Goal: Information Seeking & Learning: Learn about a topic

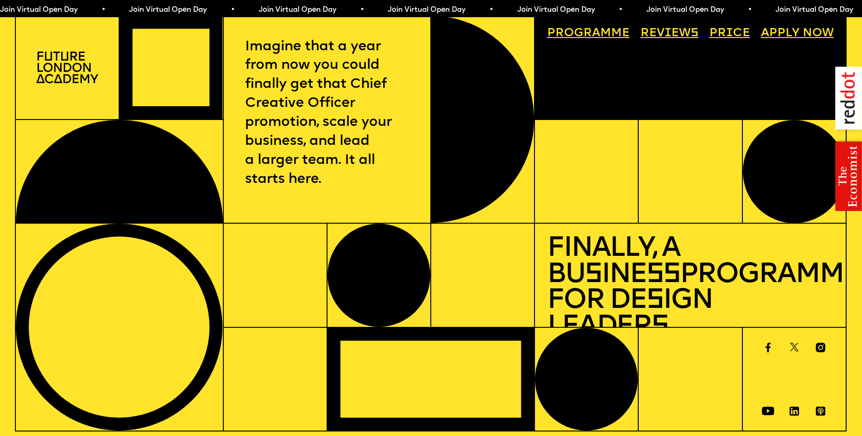
click at [743, 35] on link "Price" at bounding box center [729, 34] width 53 height 24
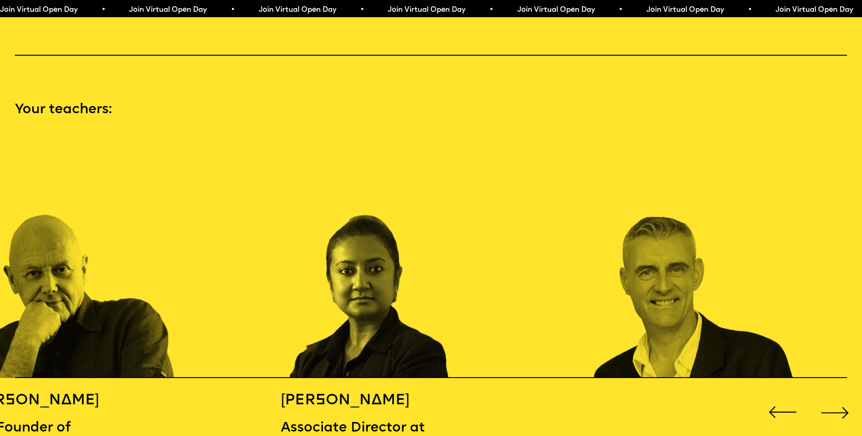
scroll to position [1310, 0]
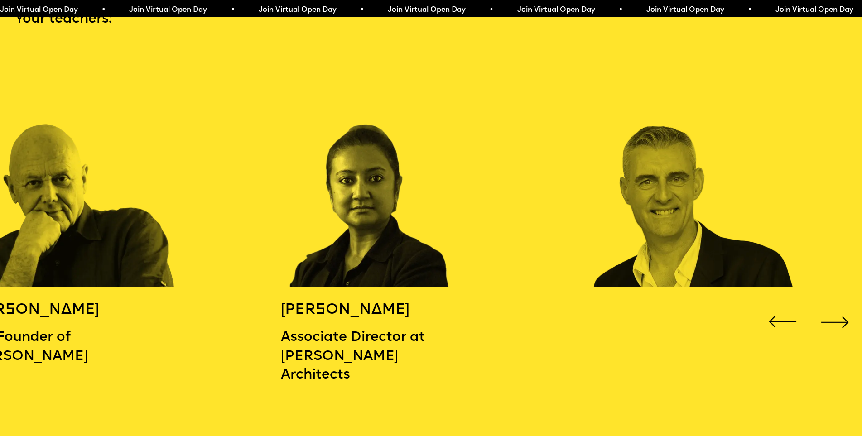
click at [842, 318] on div "Next slide" at bounding box center [835, 322] width 34 height 34
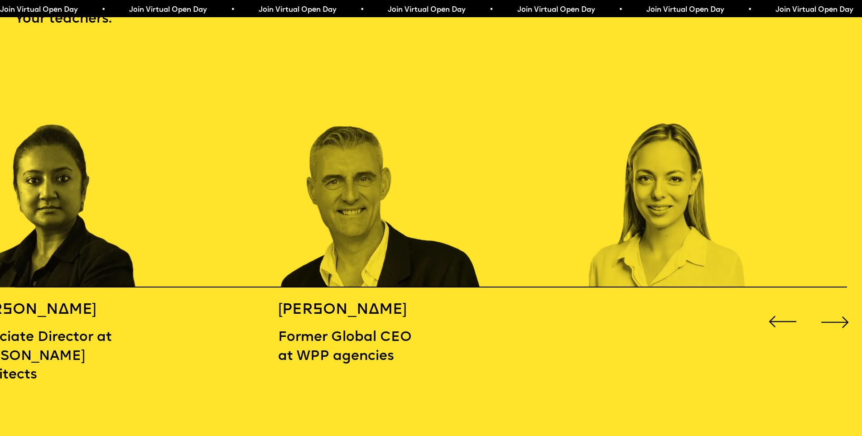
click at [842, 318] on div "Next slide" at bounding box center [835, 322] width 34 height 34
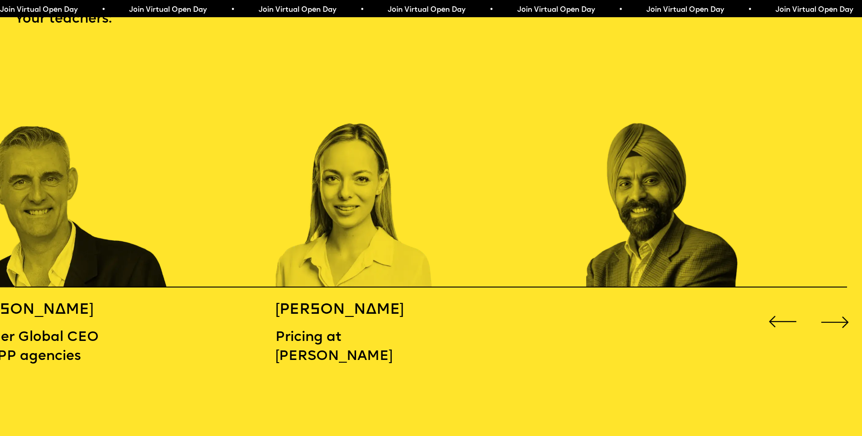
click at [842, 318] on div "Next slide" at bounding box center [835, 322] width 34 height 34
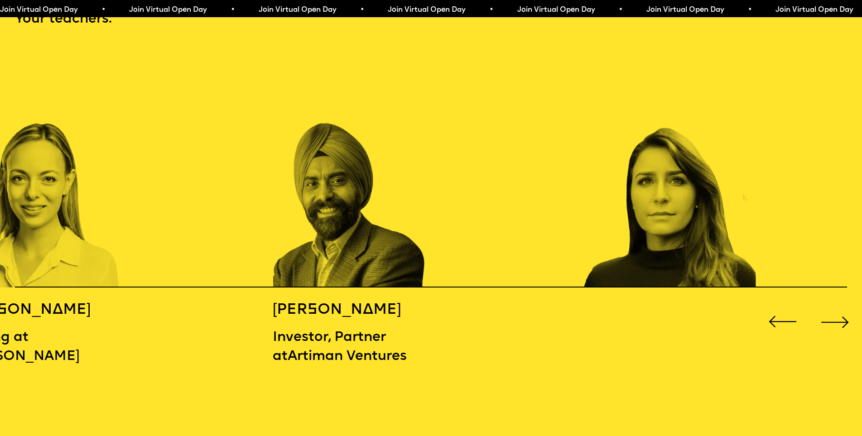
click at [842, 318] on div "Next slide" at bounding box center [835, 322] width 34 height 34
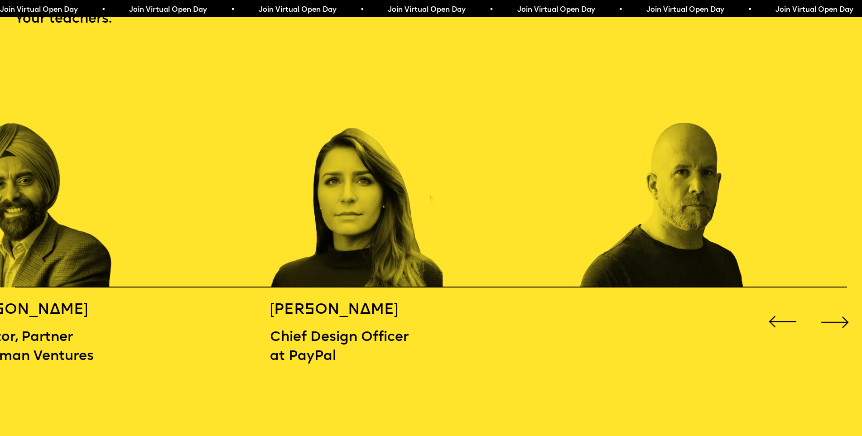
click at [842, 318] on div "Next slide" at bounding box center [835, 322] width 34 height 34
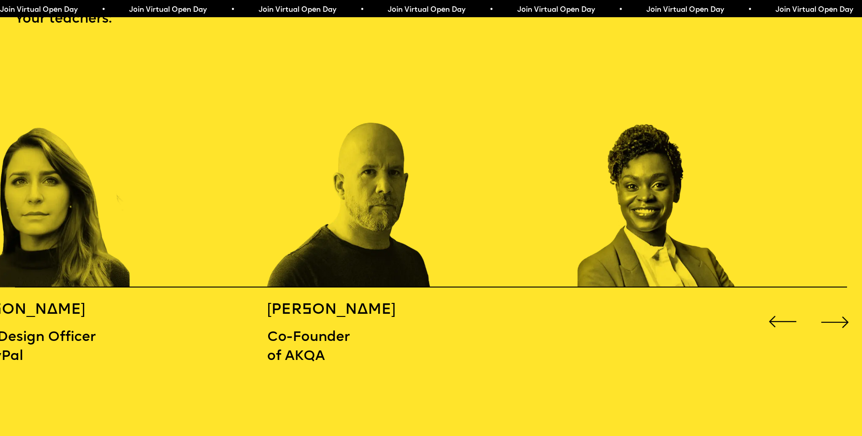
click at [842, 318] on div "Next slide" at bounding box center [835, 322] width 34 height 34
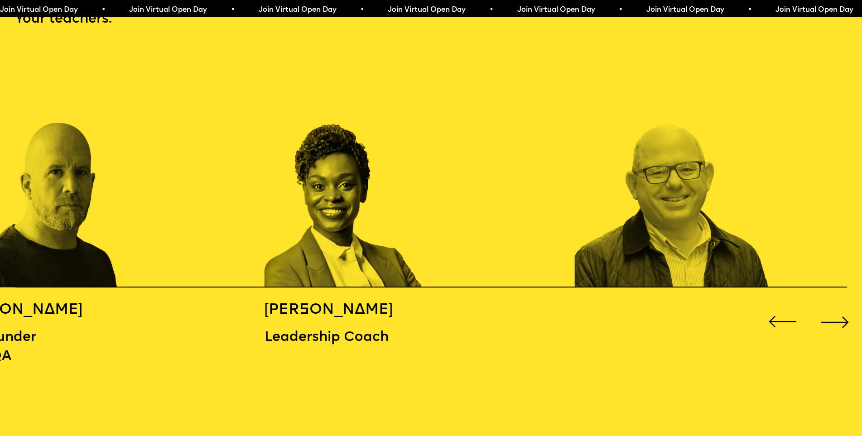
click at [842, 318] on div "Next slide" at bounding box center [835, 322] width 34 height 34
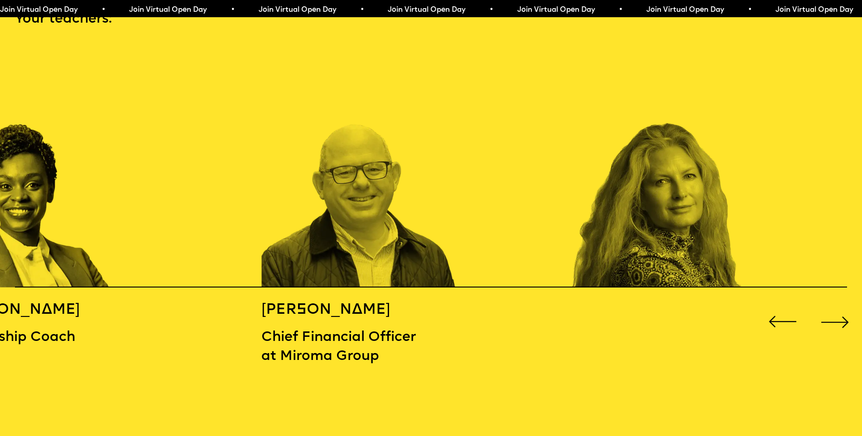
click at [842, 318] on div "Next slide" at bounding box center [835, 322] width 34 height 34
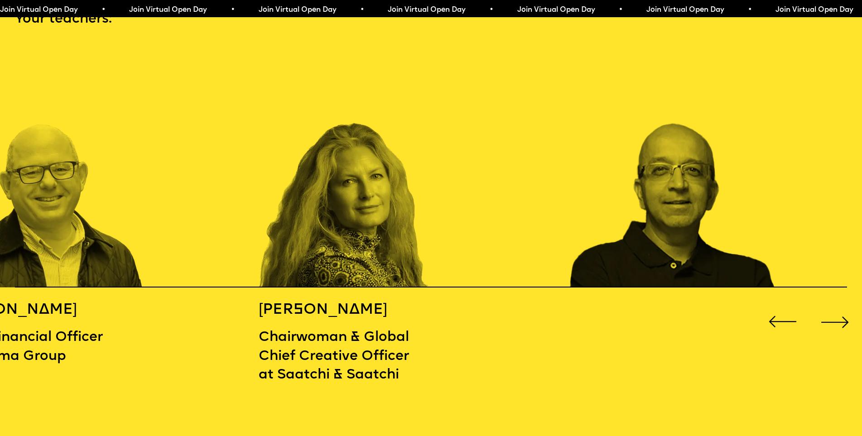
click at [842, 318] on div "Next slide" at bounding box center [835, 322] width 34 height 34
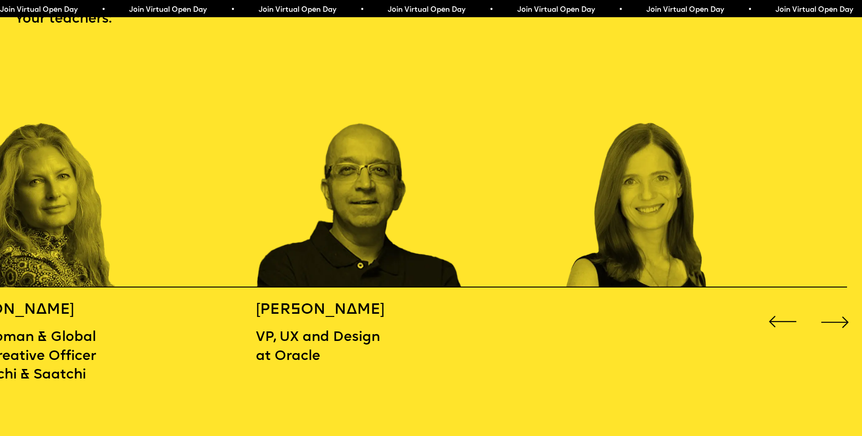
click at [786, 319] on div "Previous slide" at bounding box center [783, 322] width 34 height 34
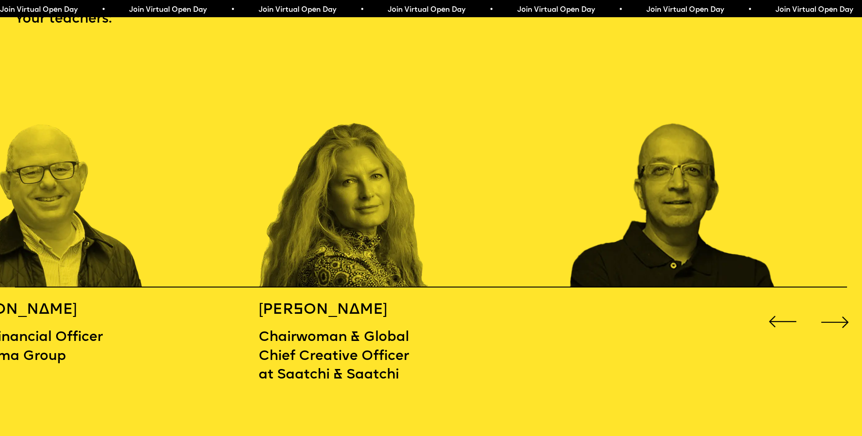
click at [786, 319] on div "Previous slide" at bounding box center [783, 322] width 34 height 34
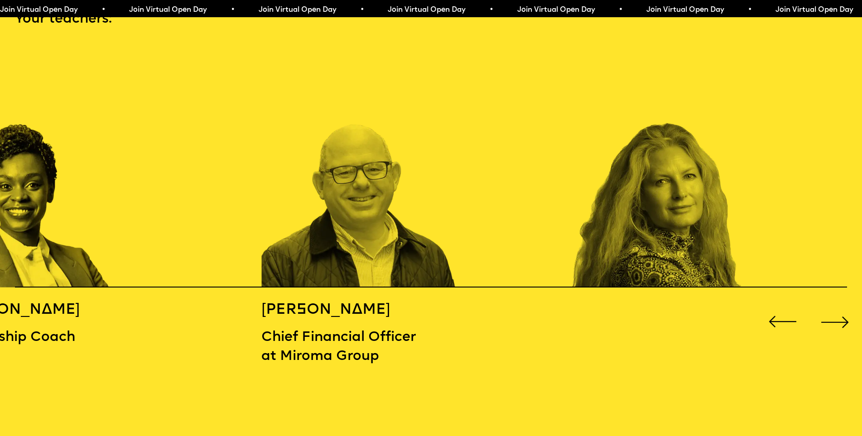
click at [786, 319] on div "Previous slide" at bounding box center [783, 322] width 34 height 34
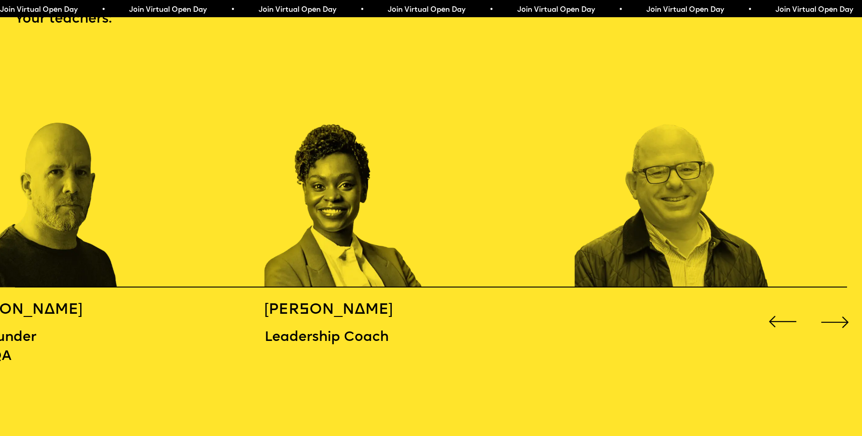
click at [786, 319] on div "Previous slide" at bounding box center [783, 322] width 34 height 34
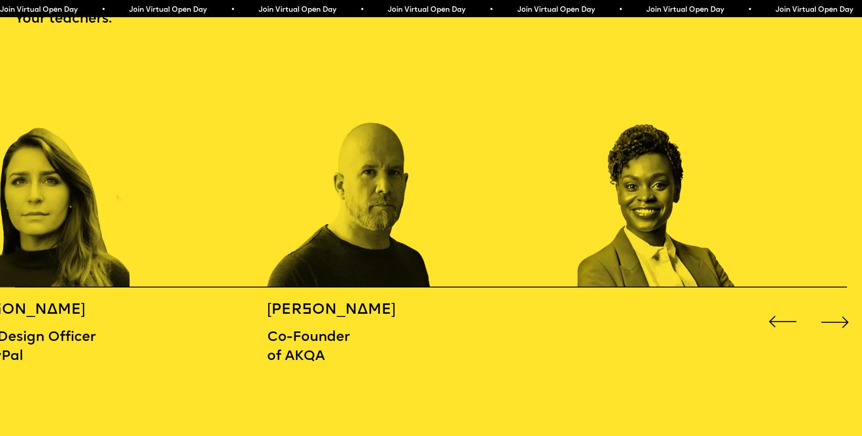
click at [786, 319] on div "Previous slide" at bounding box center [783, 322] width 34 height 34
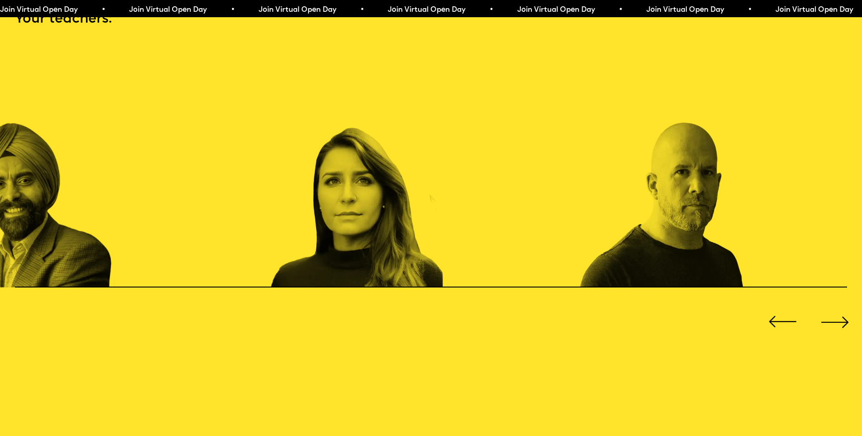
click at [786, 319] on div "Previous slide" at bounding box center [783, 322] width 34 height 34
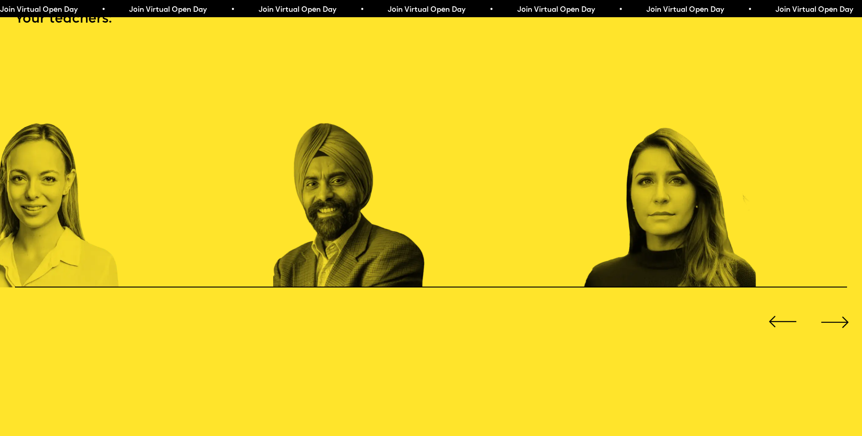
click at [786, 319] on div "Previous slide" at bounding box center [783, 322] width 34 height 34
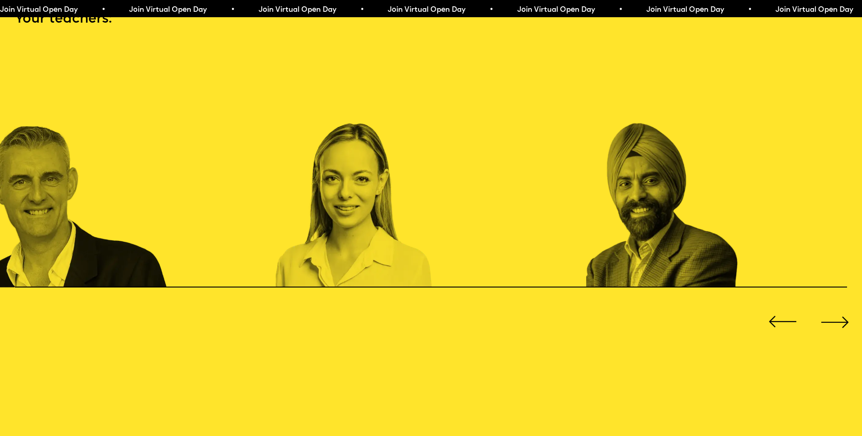
click at [786, 319] on div "Previous slide" at bounding box center [783, 322] width 34 height 34
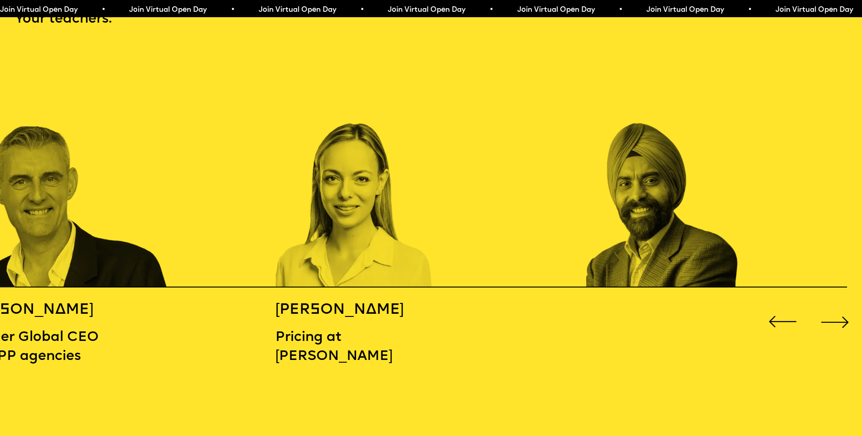
click at [786, 319] on div "Previous slide" at bounding box center [783, 322] width 34 height 34
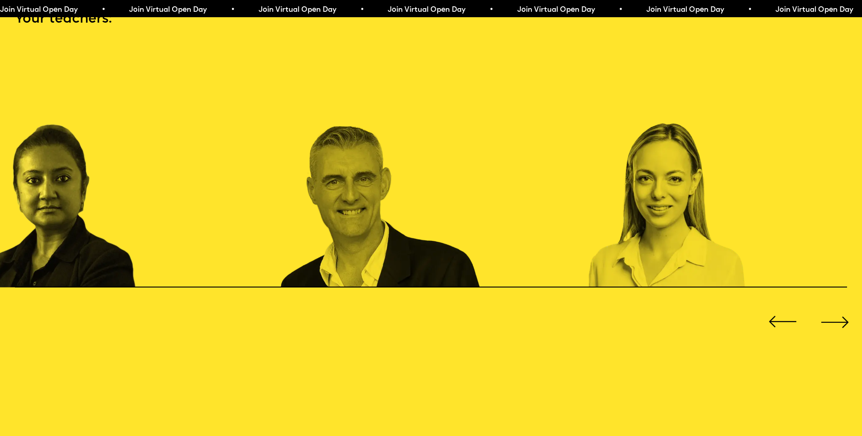
click at [786, 319] on div "Previous slide" at bounding box center [783, 322] width 34 height 34
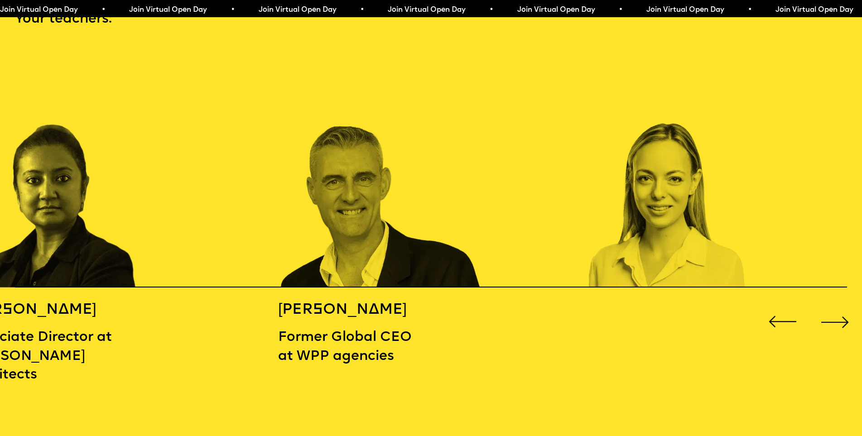
click at [786, 318] on div "Previous slide" at bounding box center [783, 322] width 34 height 34
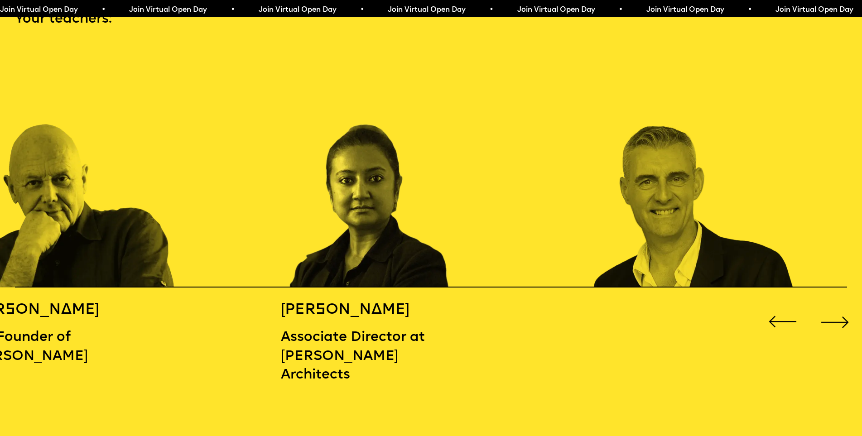
click at [786, 318] on div "Previous slide" at bounding box center [783, 322] width 34 height 34
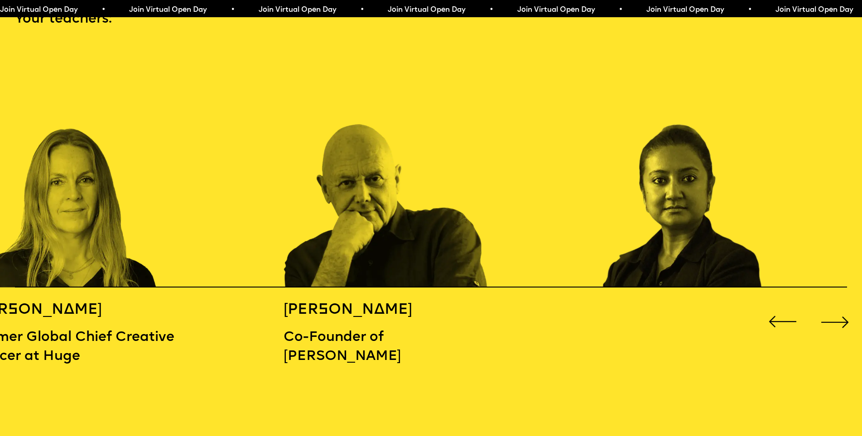
click at [786, 318] on div "Previous slide" at bounding box center [783, 322] width 34 height 34
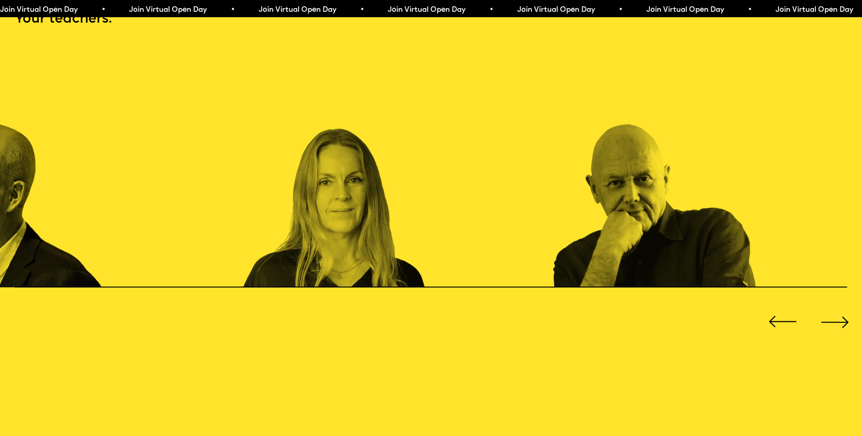
click at [786, 318] on div "Previous slide" at bounding box center [783, 322] width 34 height 34
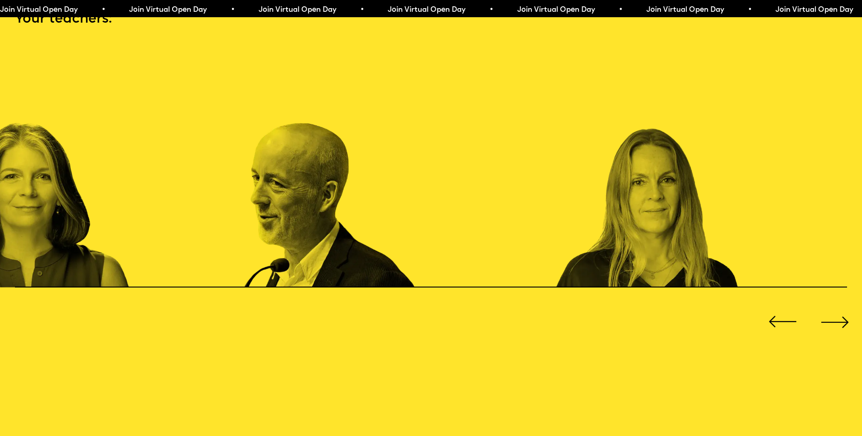
click at [786, 318] on div "Previous slide" at bounding box center [783, 322] width 34 height 34
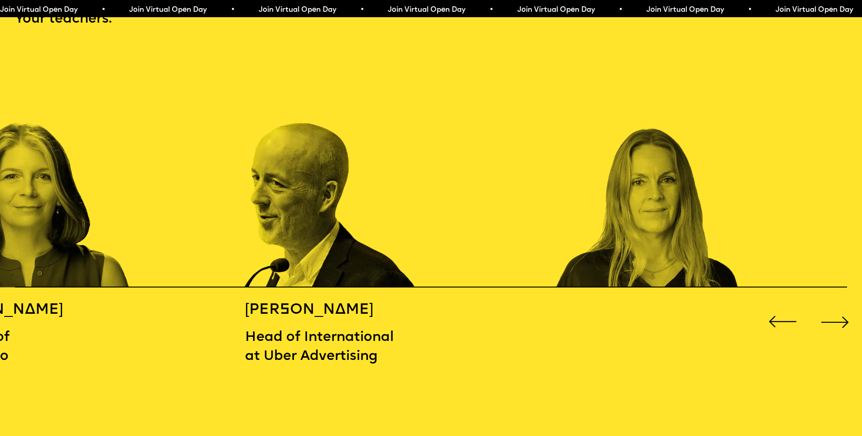
click at [786, 318] on div "Previous slide" at bounding box center [783, 322] width 34 height 34
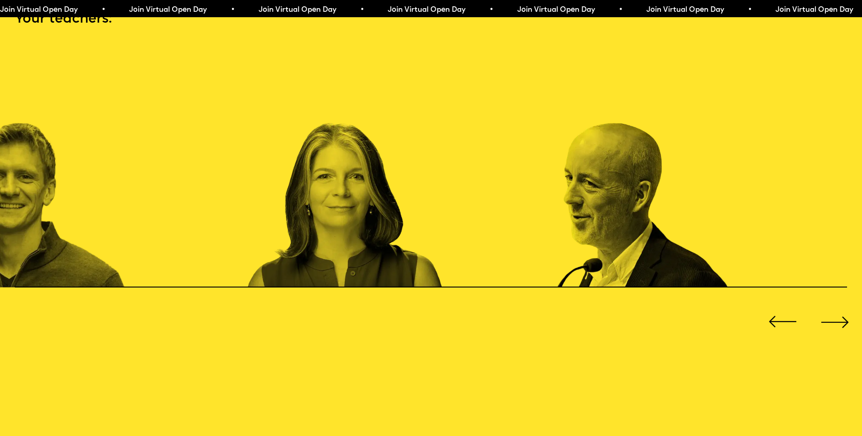
click at [786, 318] on div "Previous slide" at bounding box center [783, 322] width 34 height 34
